Goal: Task Accomplishment & Management: Manage account settings

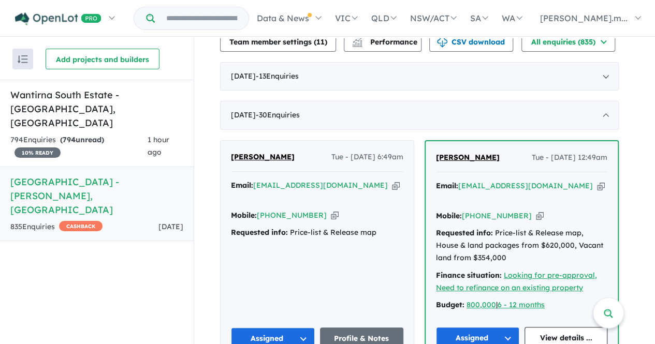
scroll to position [429, 0]
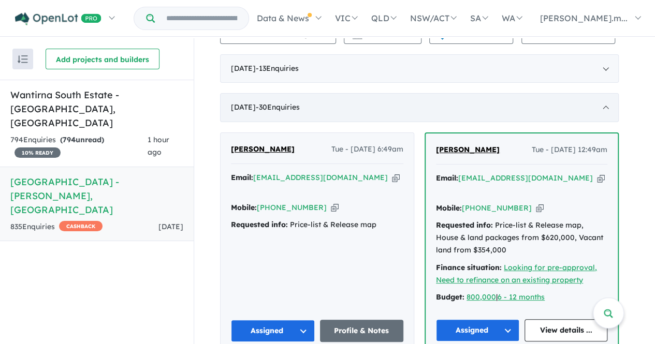
click at [608, 95] on div "[DATE] - 30 Enquir ies ( 0 unread)" at bounding box center [419, 107] width 399 height 29
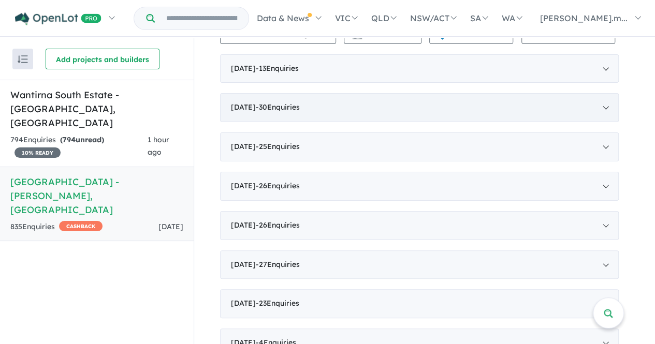
click at [609, 95] on div "[DATE] - 30 Enquir ies ( 0 unread)" at bounding box center [419, 107] width 399 height 29
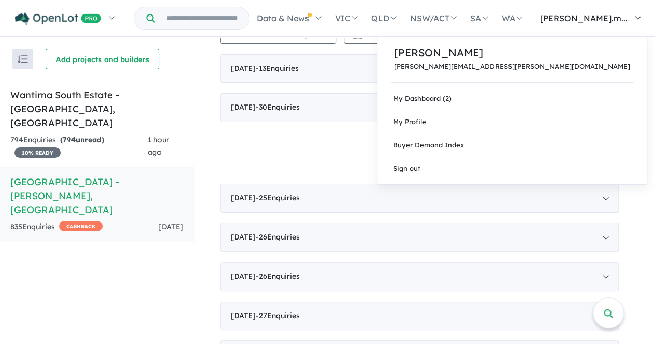
scroll to position [1, 0]
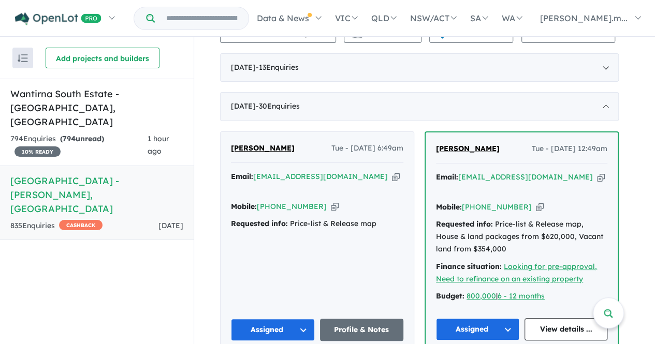
click at [392, 171] on icon "button" at bounding box center [396, 176] width 8 height 11
click at [597, 172] on icon "button" at bounding box center [601, 177] width 8 height 11
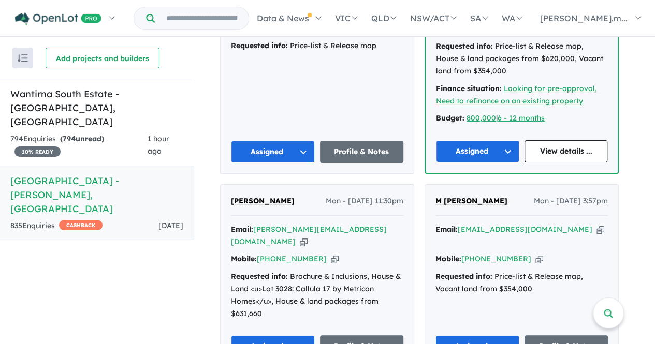
scroll to position [684, 0]
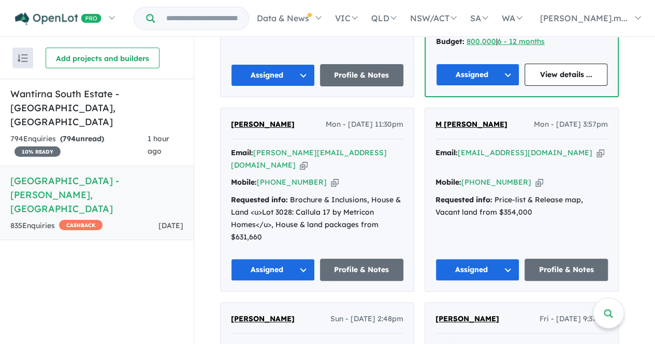
click at [308, 160] on icon "button" at bounding box center [304, 165] width 8 height 11
click at [597, 148] on icon "button" at bounding box center [601, 153] width 8 height 11
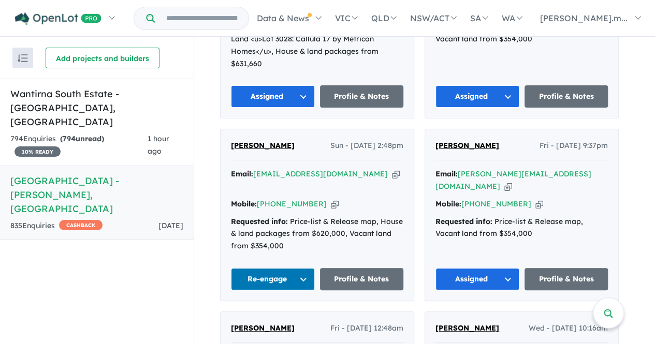
scroll to position [858, 0]
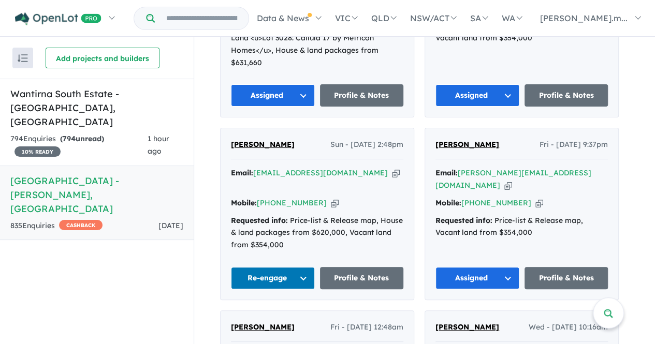
click at [392, 168] on icon "button" at bounding box center [396, 173] width 8 height 11
click at [512, 180] on icon "button" at bounding box center [508, 185] width 8 height 11
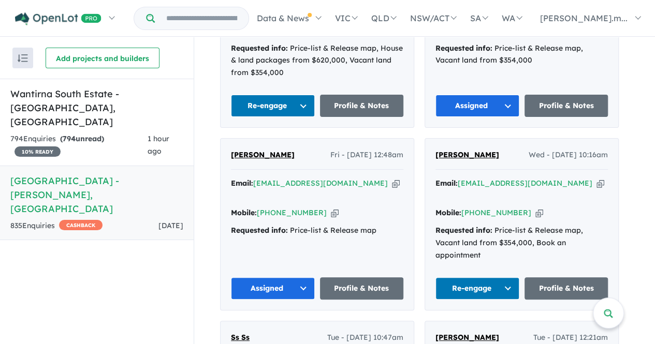
scroll to position [1032, 0]
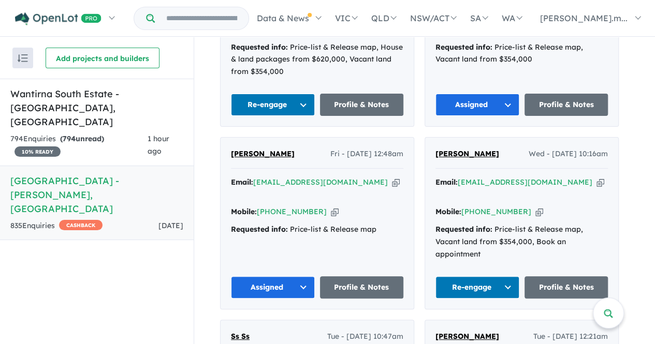
click at [392, 177] on icon "button" at bounding box center [396, 182] width 8 height 11
click at [597, 177] on icon "button" at bounding box center [601, 182] width 8 height 11
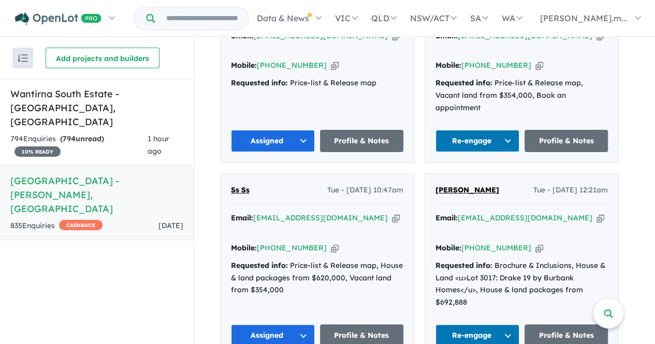
scroll to position [1180, 0]
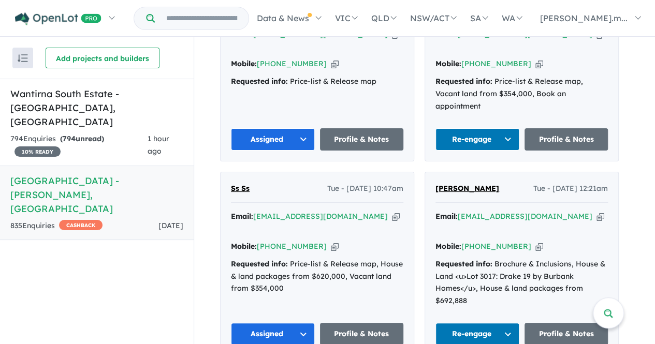
click at [392, 211] on icon "button" at bounding box center [396, 216] width 8 height 11
click at [597, 211] on icon "button" at bounding box center [601, 216] width 8 height 11
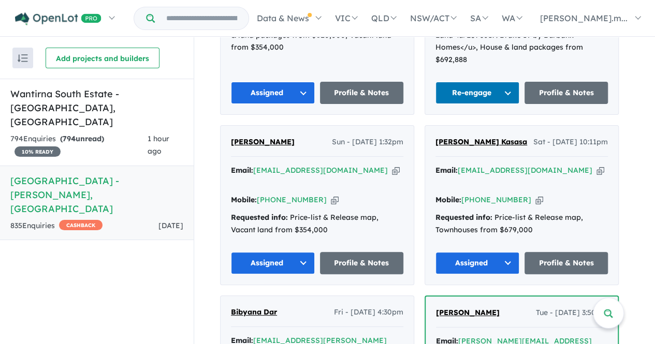
scroll to position [1422, 0]
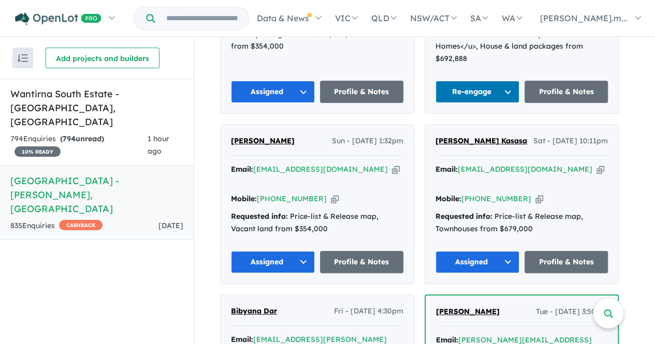
click at [392, 164] on icon "button" at bounding box center [396, 169] width 8 height 11
click at [597, 164] on icon "button" at bounding box center [601, 169] width 8 height 11
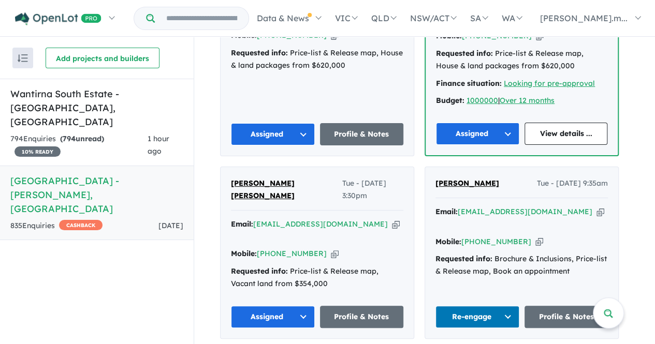
scroll to position [1757, 0]
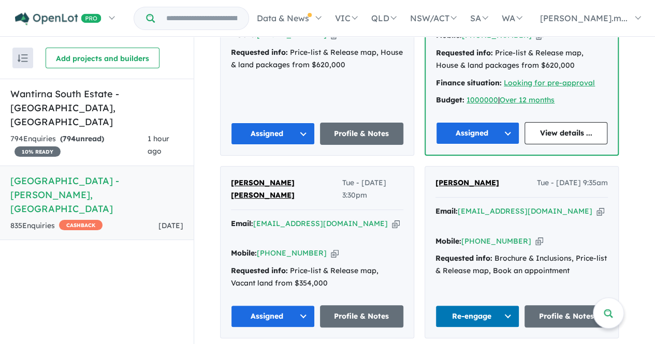
click at [392, 219] on icon "button" at bounding box center [396, 224] width 8 height 11
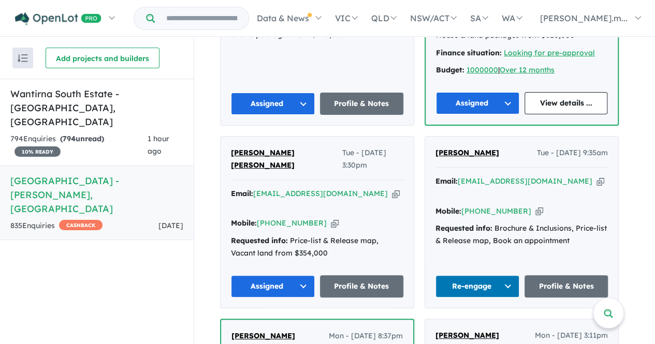
scroll to position [1785, 0]
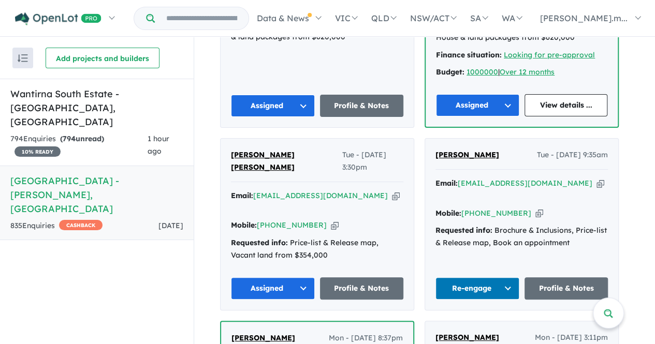
click at [597, 178] on icon "button" at bounding box center [601, 183] width 8 height 11
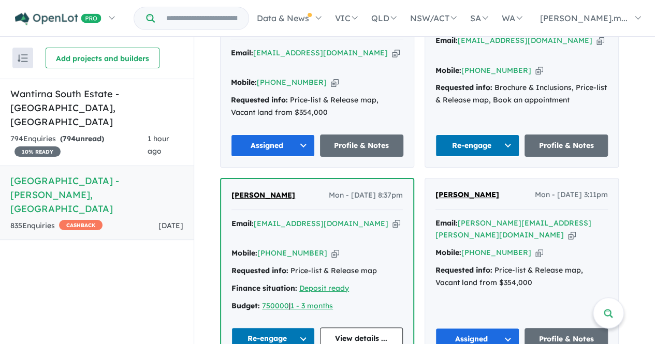
click at [393, 219] on icon "button" at bounding box center [397, 224] width 8 height 11
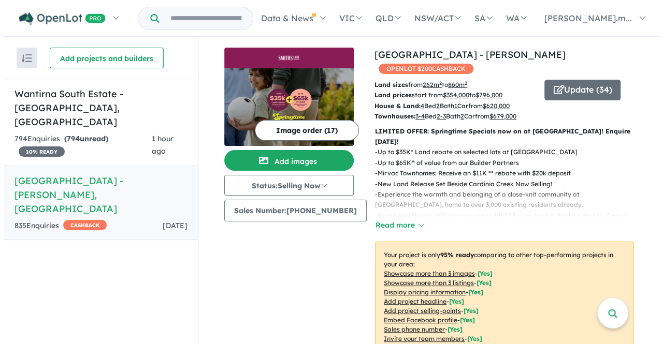
scroll to position [0, 0]
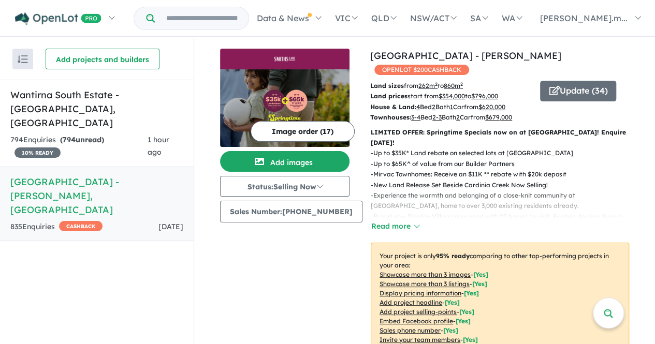
click at [452, 82] on u "860 m 2" at bounding box center [453, 86] width 19 height 8
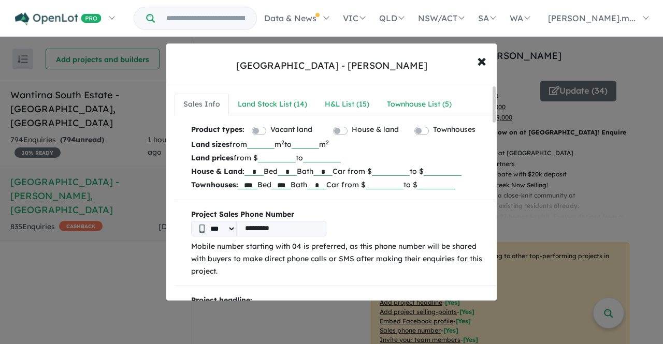
click at [452, 68] on div "[GEOGRAPHIC_DATA] - [PERSON_NAME][GEOGRAPHIC_DATA] × Close" at bounding box center [331, 65] width 330 height 42
click at [274, 144] on input "***" at bounding box center [260, 144] width 27 height 10
type input "*"
type input "***"
drag, startPoint x: 294, startPoint y: 155, endPoint x: 250, endPoint y: 158, distance: 44.6
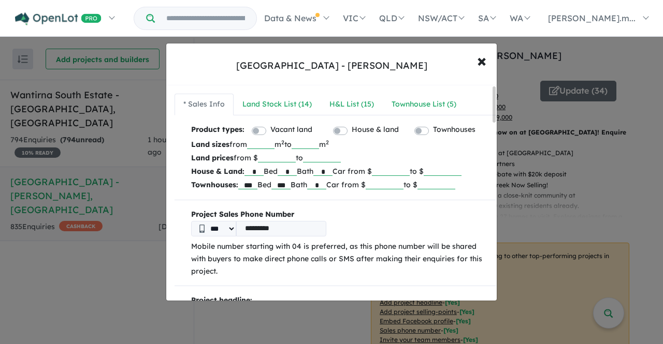
click at [250, 158] on p "Land prices from $ ****** to ******" at bounding box center [339, 157] width 297 height 13
type input "******"
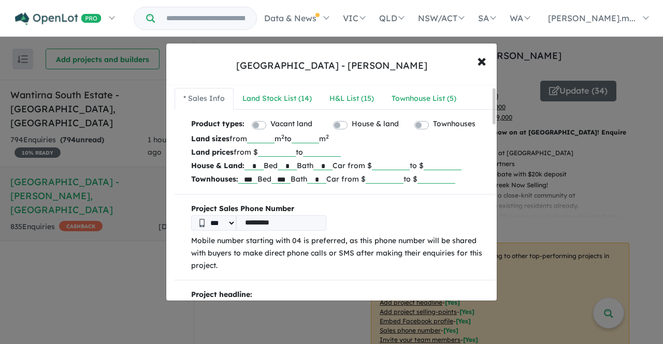
scroll to position [12, 0]
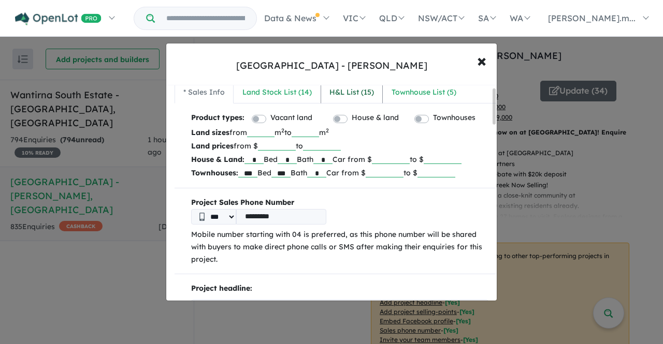
click at [343, 95] on div "H&L List ( 15 )" at bounding box center [351, 92] width 45 height 12
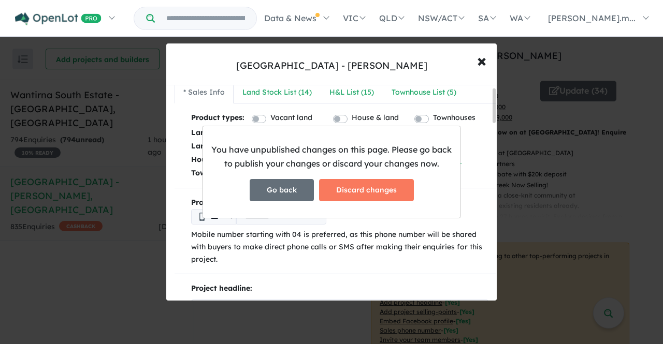
click at [272, 193] on button "Go back" at bounding box center [282, 190] width 64 height 22
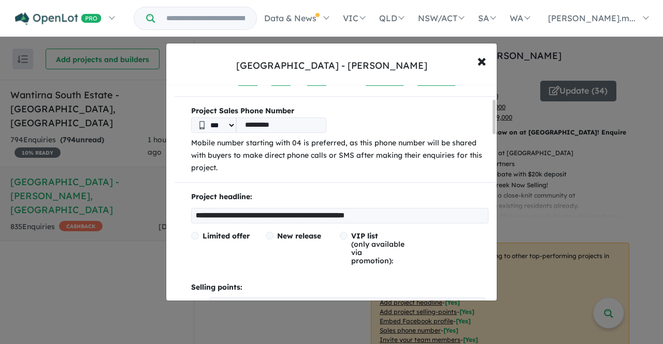
scroll to position [0, 0]
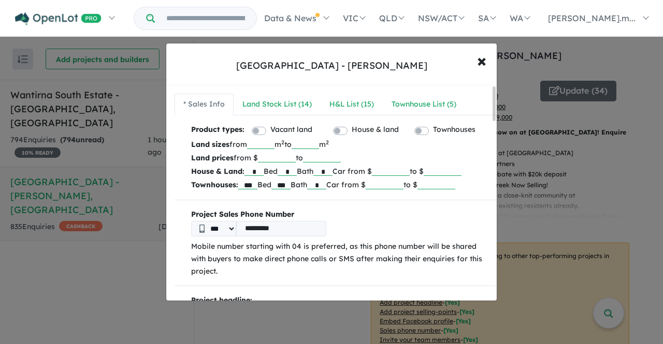
click at [403, 183] on input "******" at bounding box center [385, 184] width 38 height 10
type input "*"
type input "******"
click at [254, 185] on input "***" at bounding box center [247, 184] width 19 height 10
type input "*"
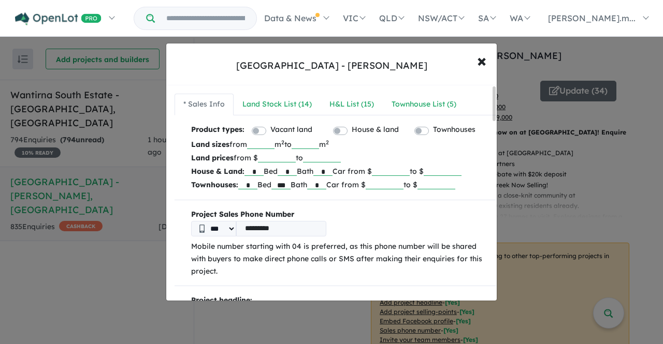
click at [291, 185] on input "***" at bounding box center [280, 184] width 19 height 10
type input "*"
type input "***"
click at [326, 185] on input "*" at bounding box center [316, 184] width 19 height 10
type input "*"
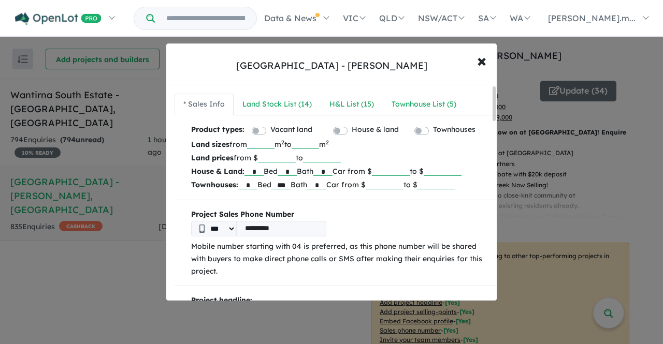
click at [261, 170] on input "*" at bounding box center [253, 171] width 19 height 10
drag, startPoint x: 425, startPoint y: 168, endPoint x: 393, endPoint y: 172, distance: 31.9
click at [393, 172] on input "******" at bounding box center [391, 171] width 38 height 10
type input "******"
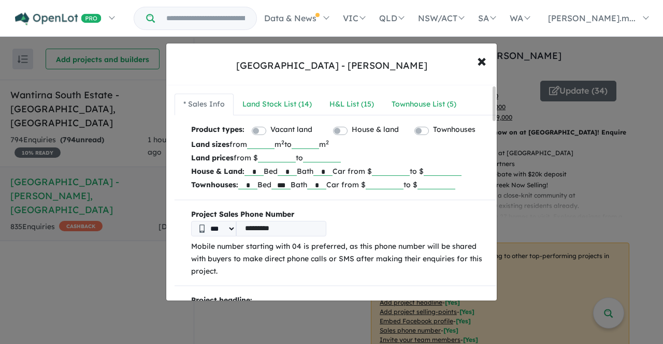
click at [258, 171] on input "*" at bounding box center [253, 171] width 19 height 10
type input "*"
click at [332, 172] on input "*" at bounding box center [322, 171] width 19 height 10
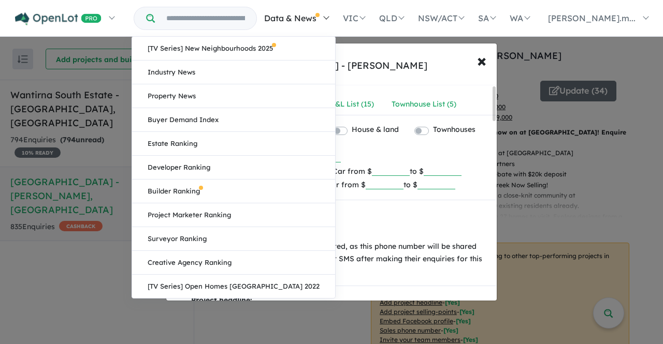
type input "*"
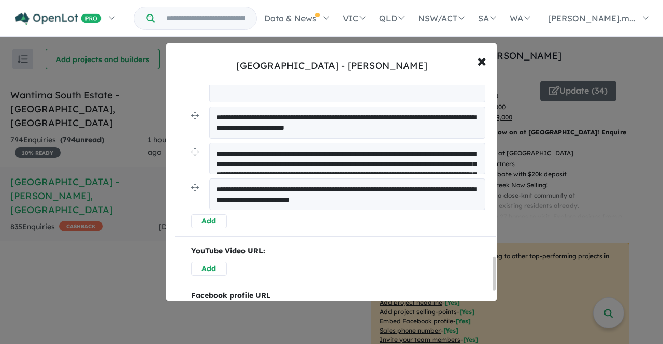
scroll to position [1168, 0]
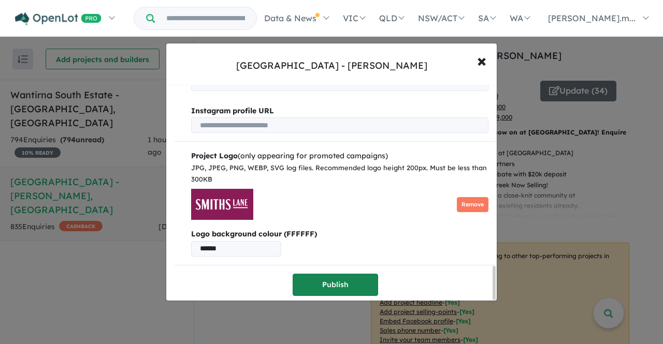
click at [341, 275] on button "Publish" at bounding box center [335, 285] width 85 height 22
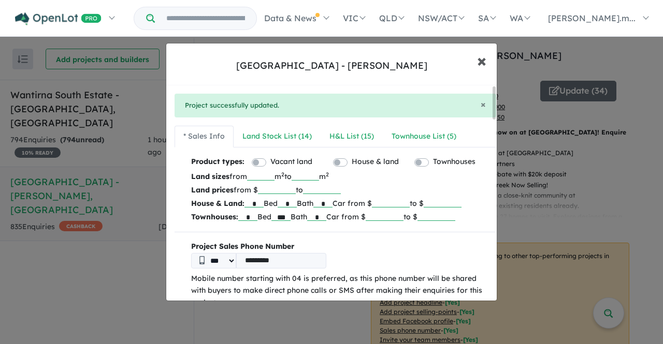
click at [482, 61] on span "×" at bounding box center [481, 60] width 9 height 22
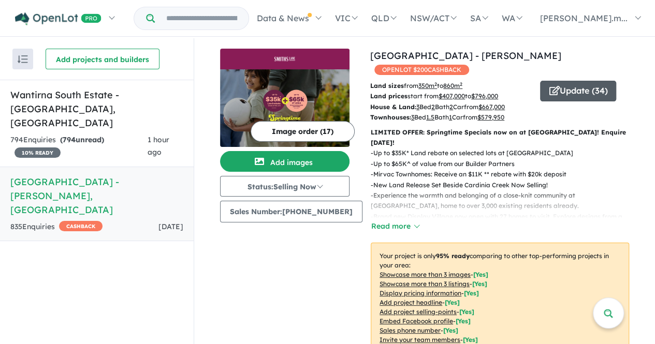
click at [556, 81] on button "Update ( 34 )" at bounding box center [578, 91] width 76 height 21
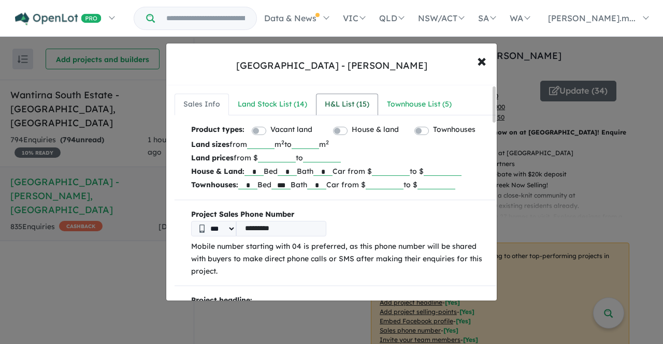
click at [345, 110] on div "H&L List ( 15 )" at bounding box center [347, 104] width 45 height 12
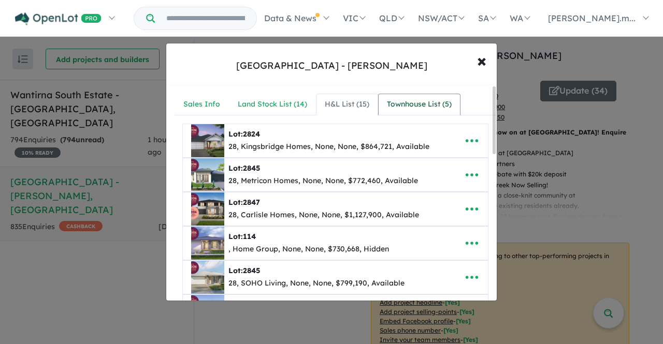
click at [396, 106] on div "Townhouse List ( 5 )" at bounding box center [419, 104] width 65 height 12
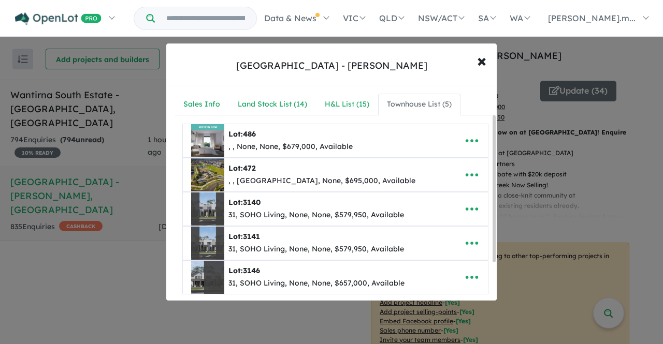
scroll to position [49, 0]
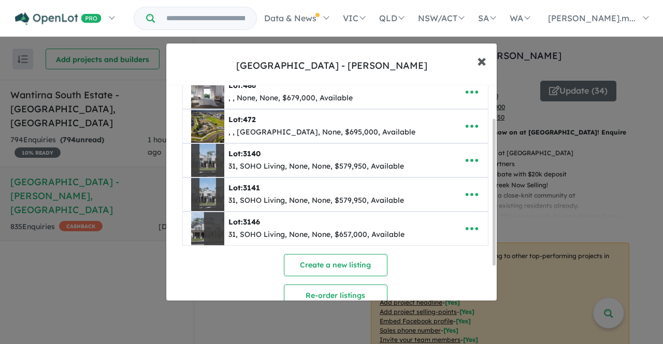
click at [486, 61] on button "× Close" at bounding box center [482, 61] width 30 height 28
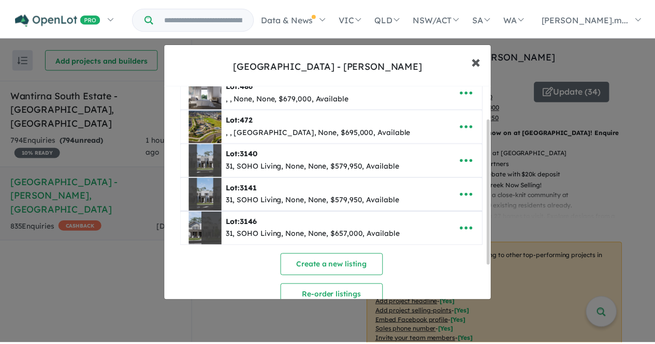
scroll to position [0, 0]
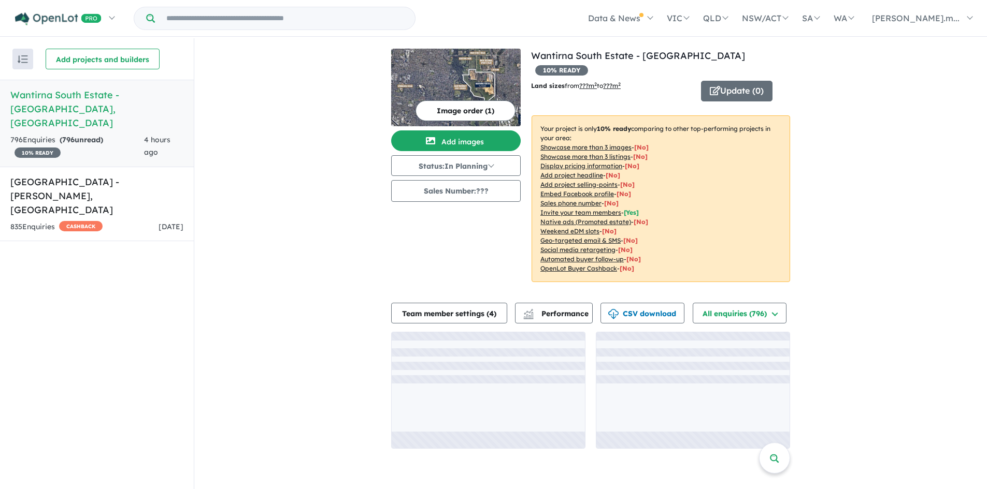
click at [212, 93] on div "View 2 projects in your account Wantirna South Estate - Wantirna South 10 % REA…" at bounding box center [590, 248] width 792 height 421
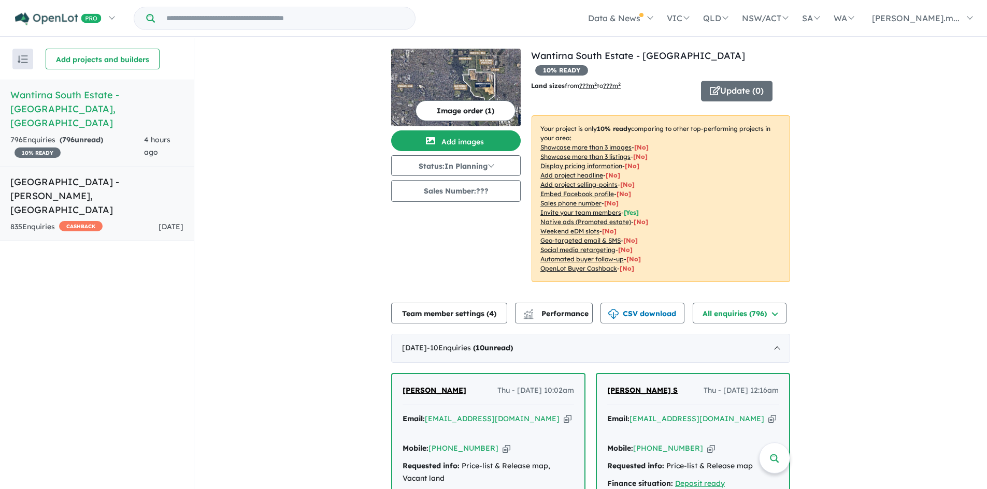
click at [125, 221] on div "835 Enquir ies ( 0 unread) CASHBACK 3 days ago" at bounding box center [96, 227] width 173 height 12
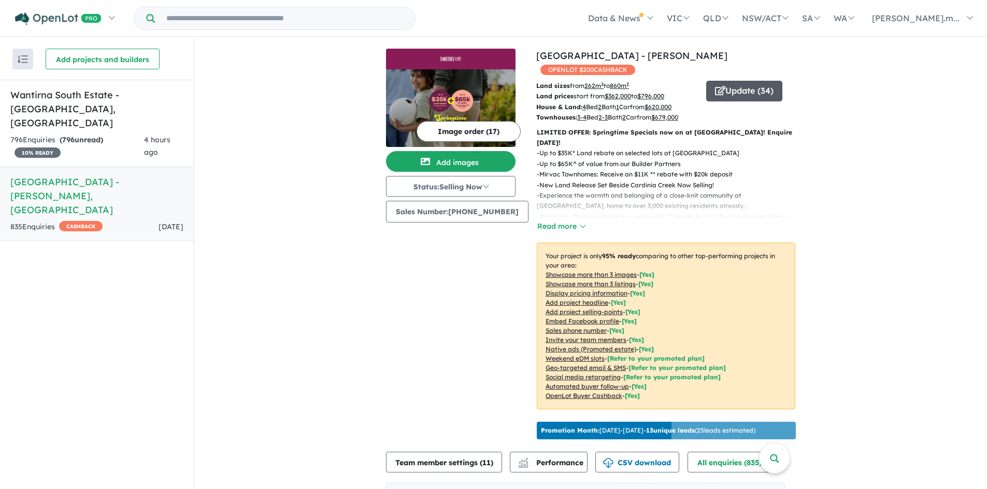
click at [757, 81] on button "Update ( 34 )" at bounding box center [744, 91] width 76 height 21
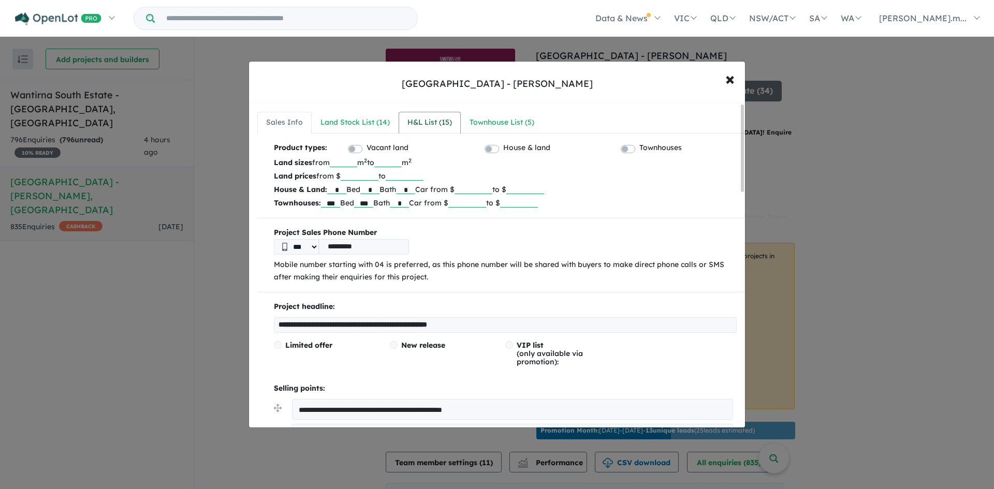
click at [434, 121] on div "H&L List ( 15 )" at bounding box center [430, 123] width 45 height 12
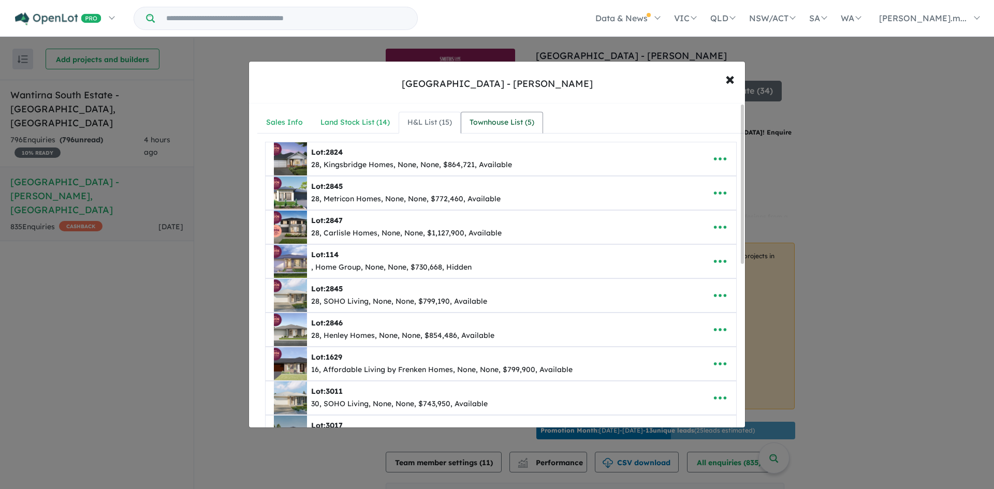
click at [501, 128] on div "Townhouse List ( 5 )" at bounding box center [502, 123] width 65 height 12
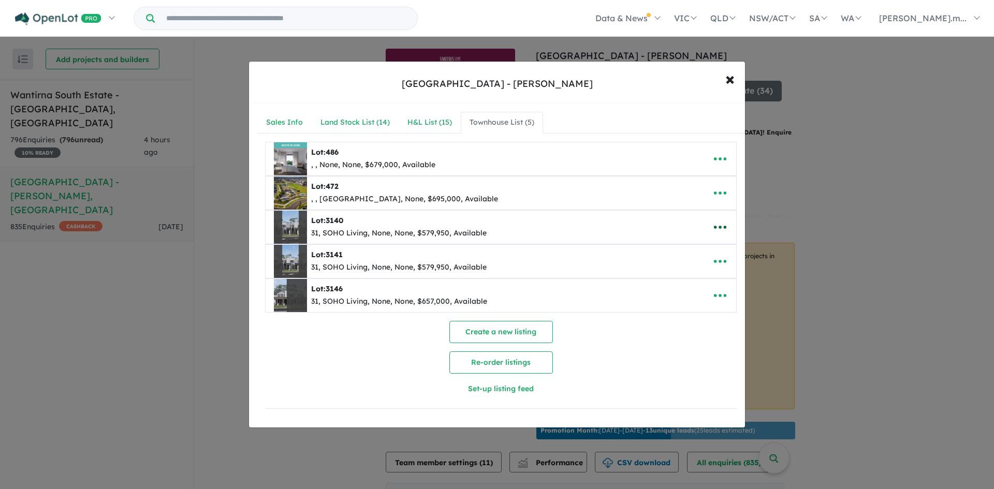
click at [714, 226] on icon "button" at bounding box center [720, 227] width 12 height 3
click at [690, 248] on link "Edit" at bounding box center [697, 253] width 77 height 24
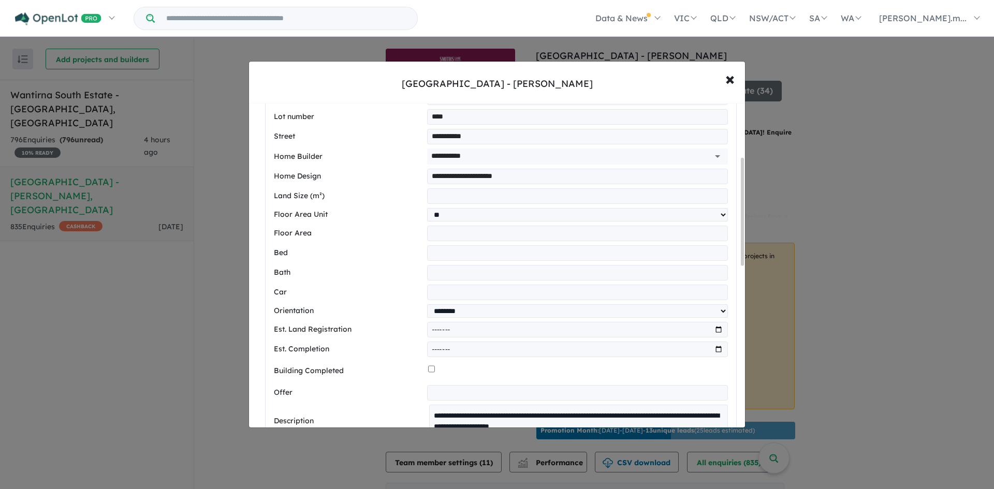
scroll to position [163, 0]
